Goal: Check status: Check status

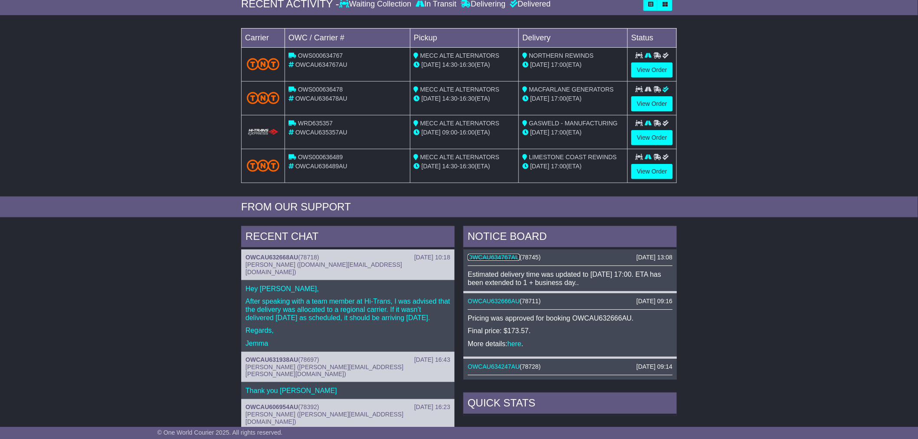
click at [500, 256] on link "OWCAU634767AU" at bounding box center [494, 257] width 52 height 7
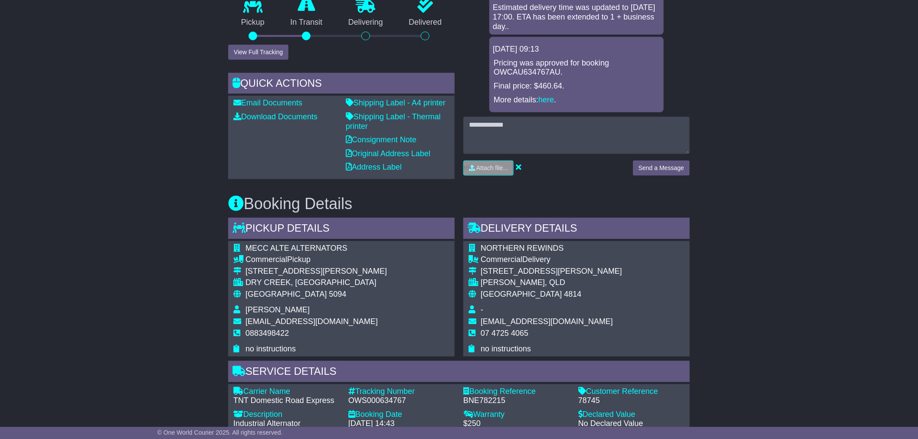
scroll to position [101, 0]
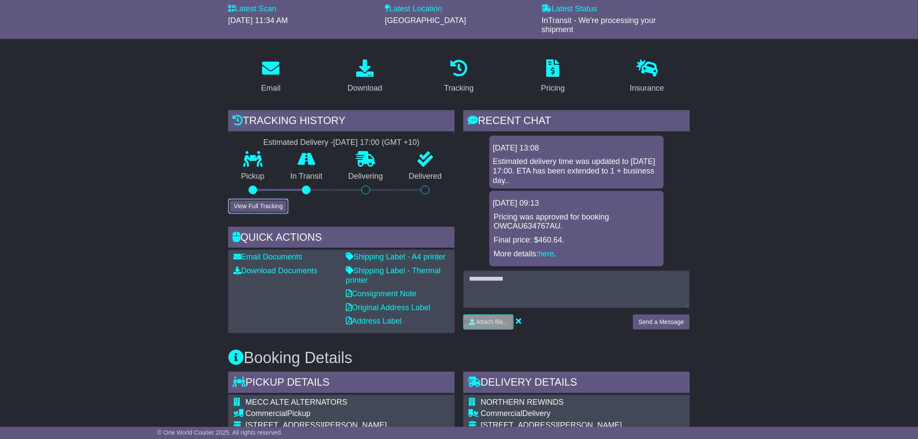
click at [253, 207] on button "View Full Tracking" at bounding box center [258, 206] width 60 height 15
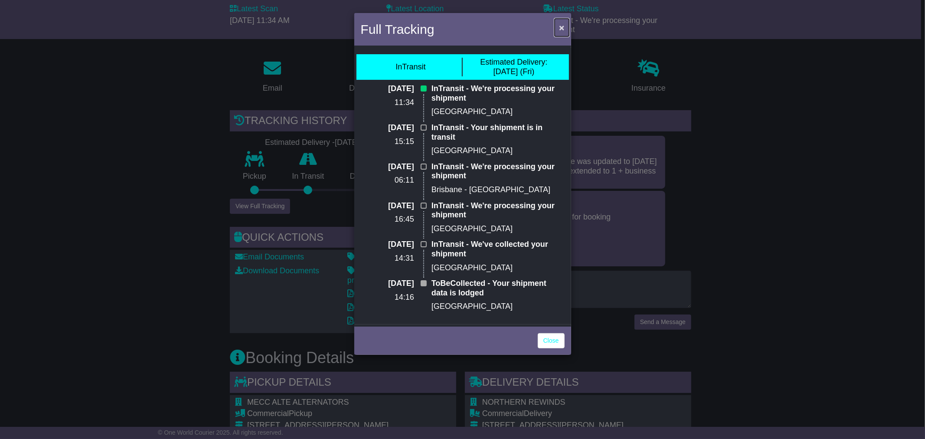
click at [562, 28] on span "×" at bounding box center [561, 28] width 5 height 10
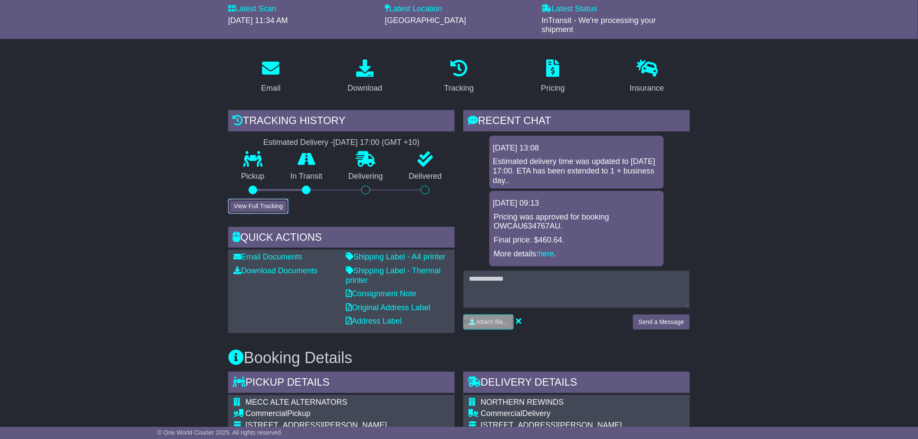
scroll to position [0, 0]
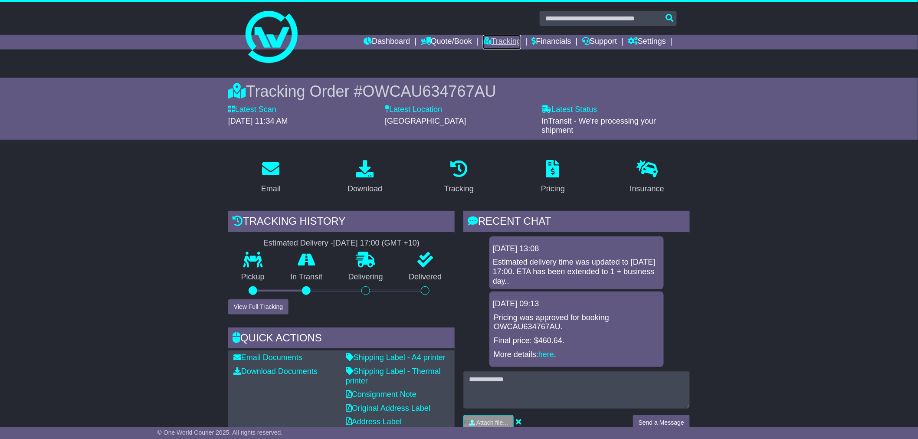
click at [484, 38] on link "Tracking" at bounding box center [502, 42] width 38 height 15
